Goal: Check status: Check status

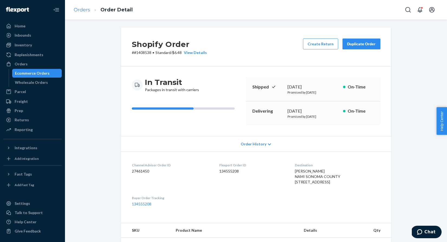
scroll to position [24, 0]
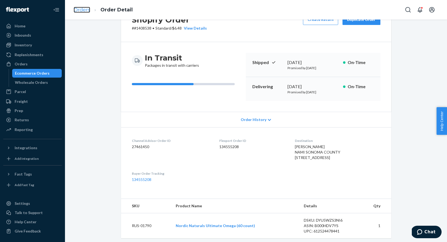
click at [82, 11] on link "Orders" at bounding box center [82, 10] width 17 height 6
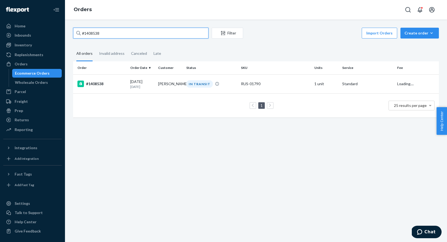
drag, startPoint x: 134, startPoint y: 33, endPoint x: 76, endPoint y: 32, distance: 58.0
click at [76, 32] on input "#1408538" at bounding box center [140, 33] width 135 height 11
paste input "2702"
type input "#1402702"
click at [201, 84] on div "IN TRANSIT" at bounding box center [199, 83] width 27 height 7
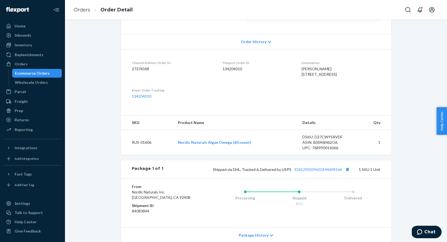
scroll to position [131, 0]
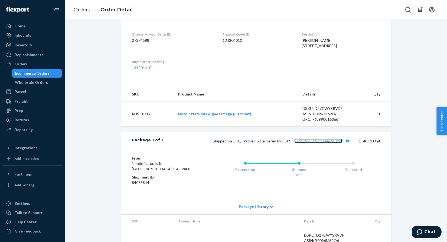
click at [316, 143] on link "9261290339650144698166" at bounding box center [318, 140] width 48 height 5
